Goal: Browse casually

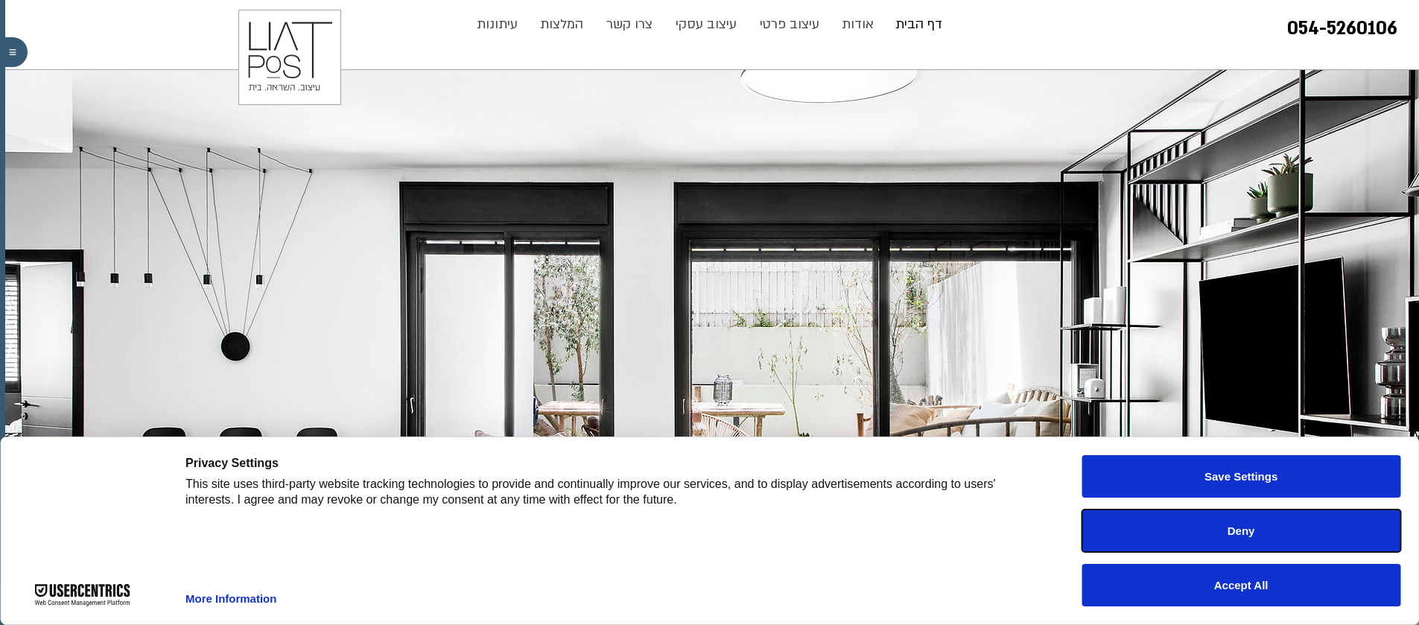
click at [1258, 546] on button "Deny" at bounding box center [1241, 530] width 319 height 42
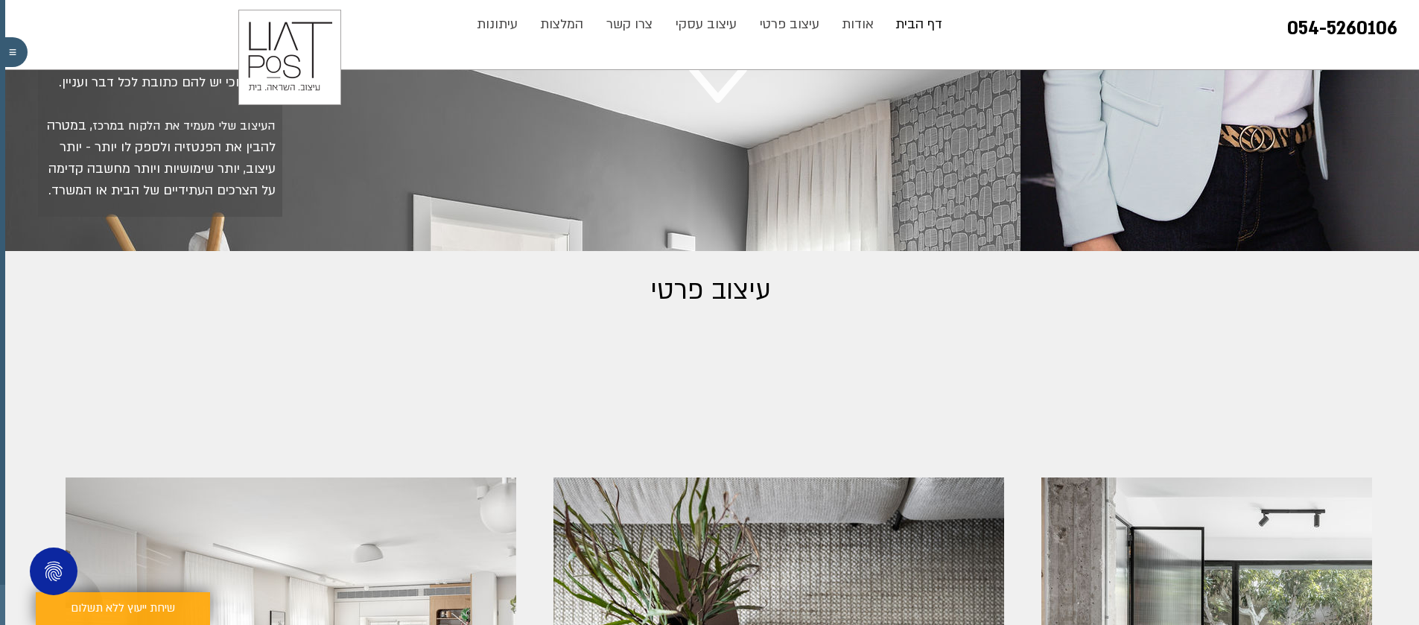
scroll to position [1241, 0]
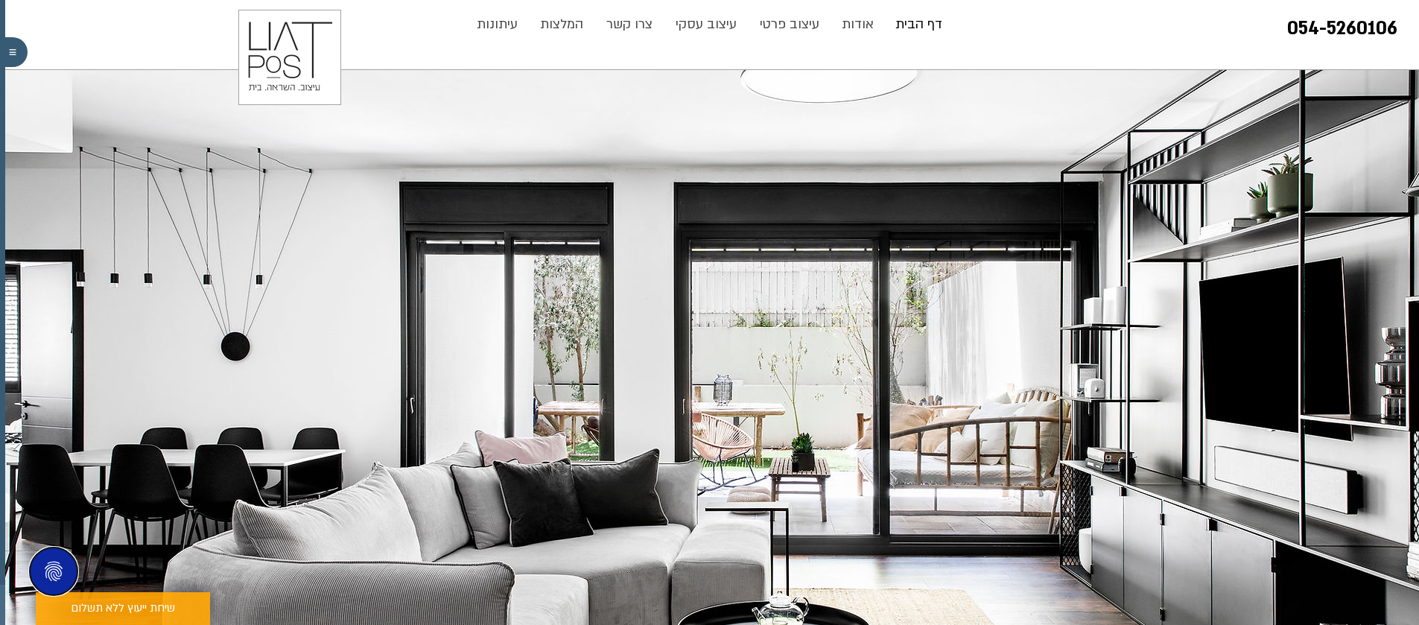
click at [53, 579] on button "Privacy Settings" at bounding box center [54, 571] width 48 height 48
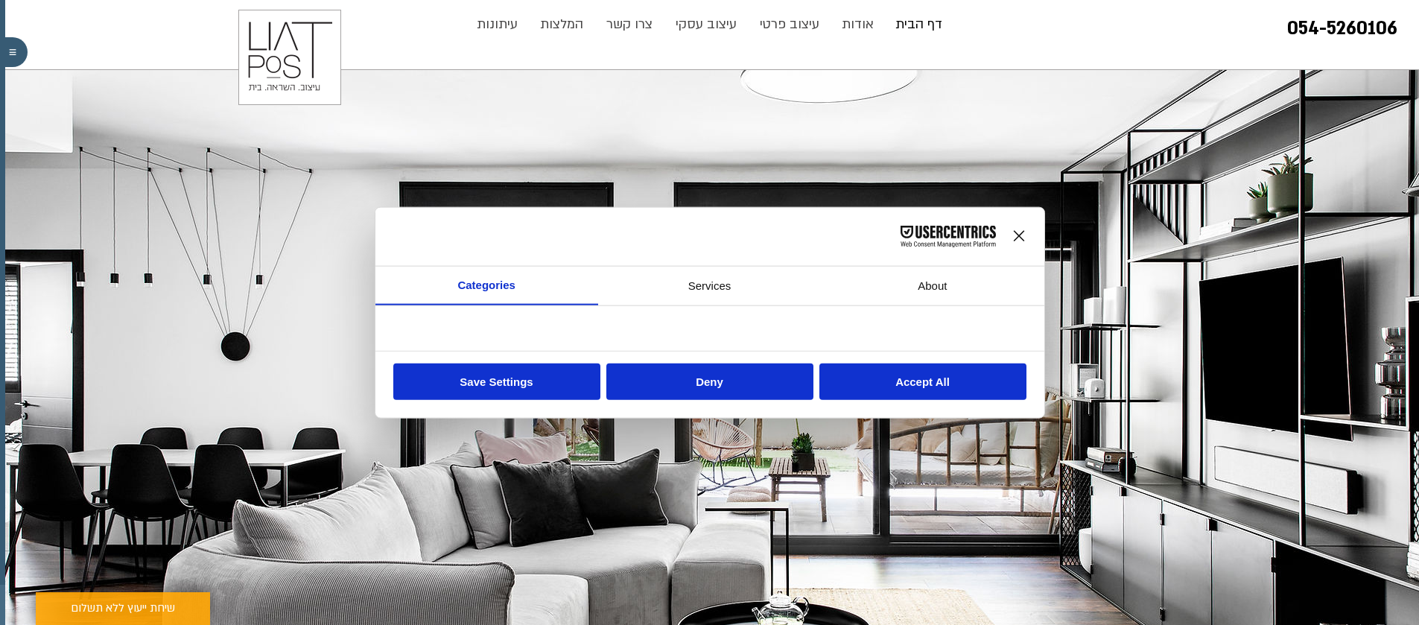
click at [1015, 236] on div "Close Layer" at bounding box center [1019, 235] width 21 height 21
